Goal: Task Accomplishment & Management: Manage account settings

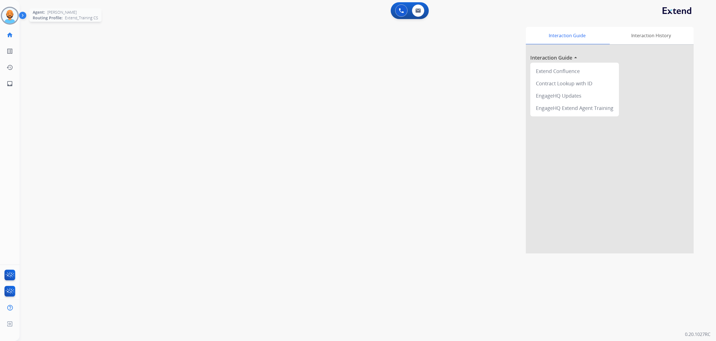
click at [11, 9] on img at bounding box center [10, 16] width 16 height 16
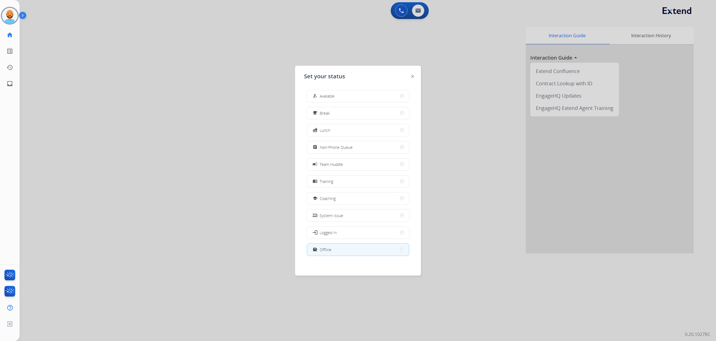
click at [409, 76] on div "Set your status how_to_reg Available free_breakfast Break fastfood Lunch assign…" at bounding box center [358, 171] width 126 height 210
click at [411, 76] on img at bounding box center [412, 76] width 3 height 3
